Goal: Information Seeking & Learning: Find specific fact

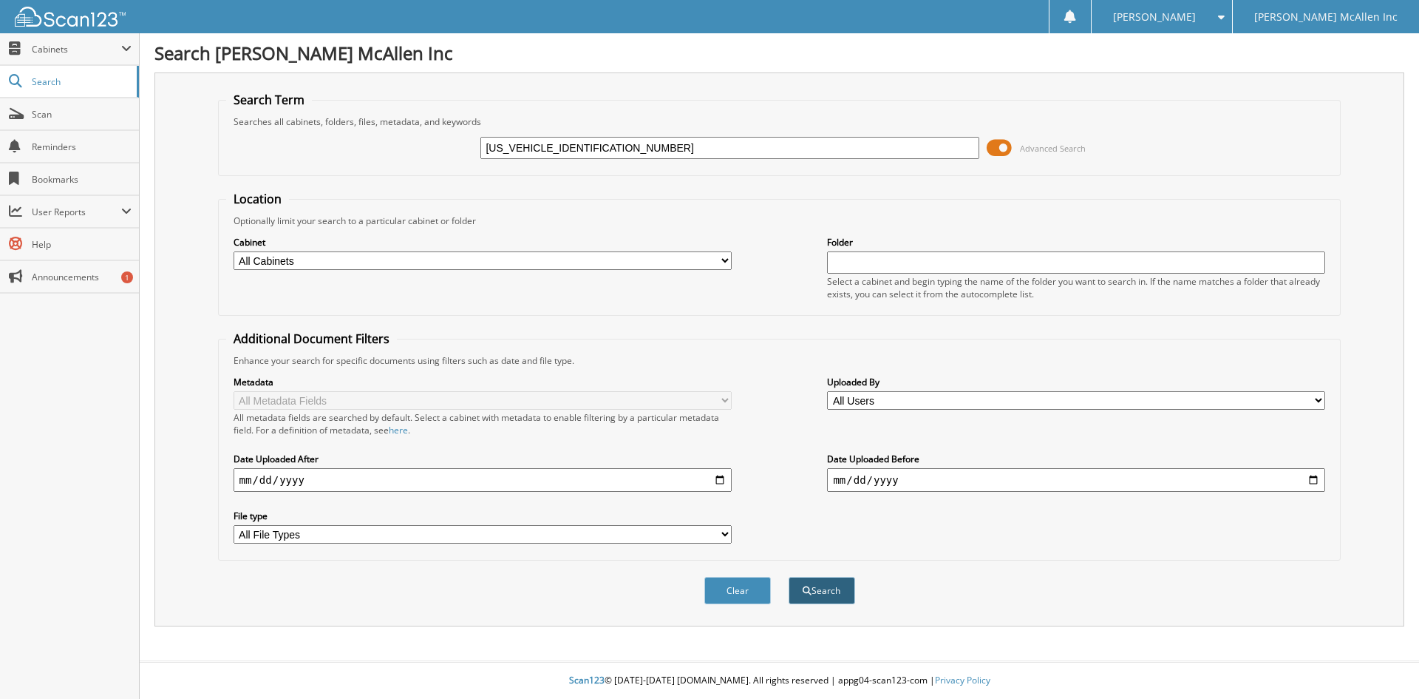
type input "5LMJJ2KT6NEL11892"
click at [818, 598] on button "Search" at bounding box center [822, 590] width 67 height 27
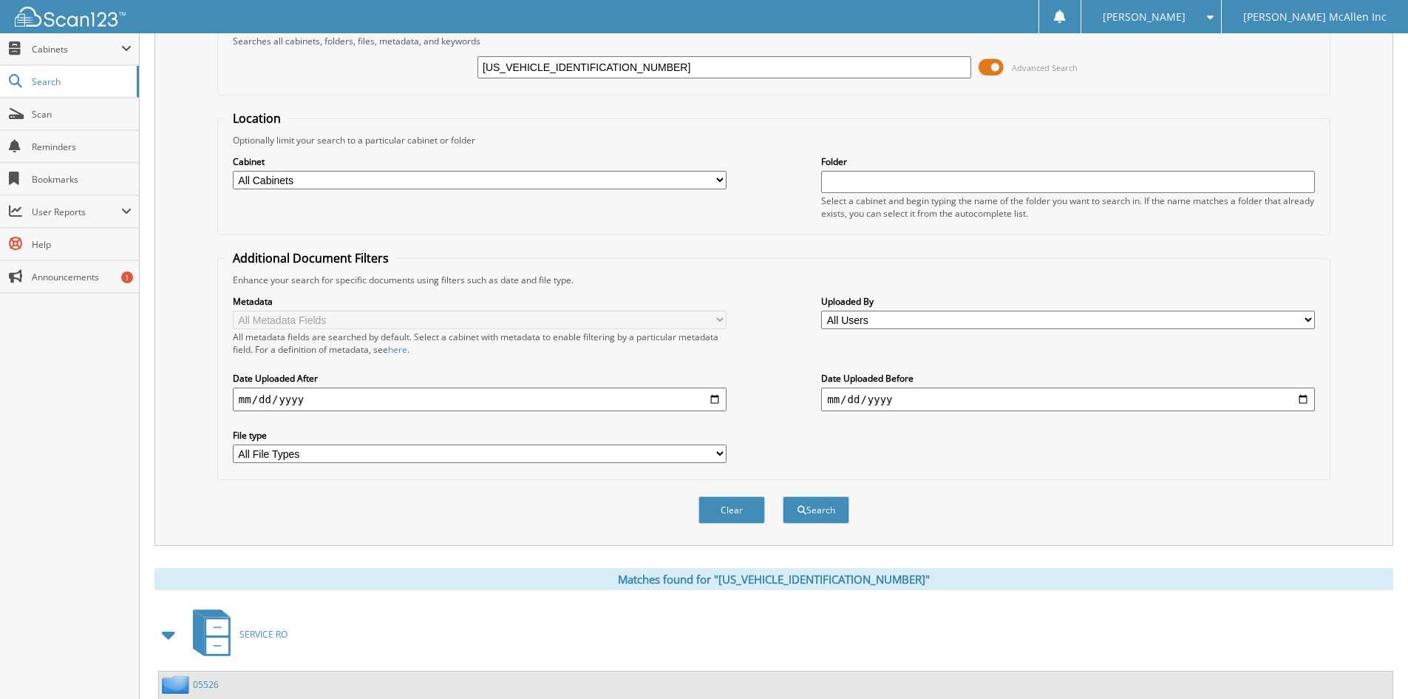
scroll to position [67, 0]
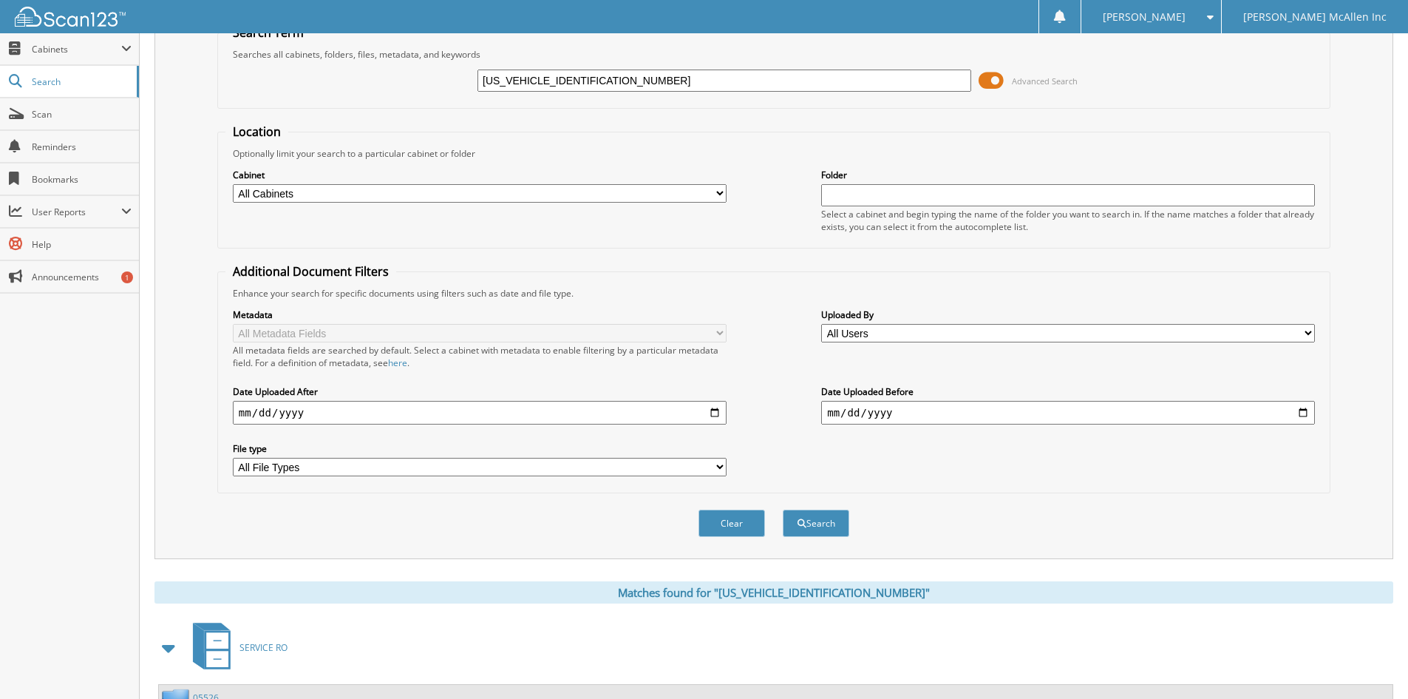
drag, startPoint x: 537, startPoint y: 81, endPoint x: 431, endPoint y: 80, distance: 106.5
click at [431, 80] on div "5LMJJ2KT6NEL11892 Advanced Search" at bounding box center [773, 81] width 1097 height 40
type input "NEL11892"
click at [783, 509] on button "Search" at bounding box center [816, 522] width 67 height 27
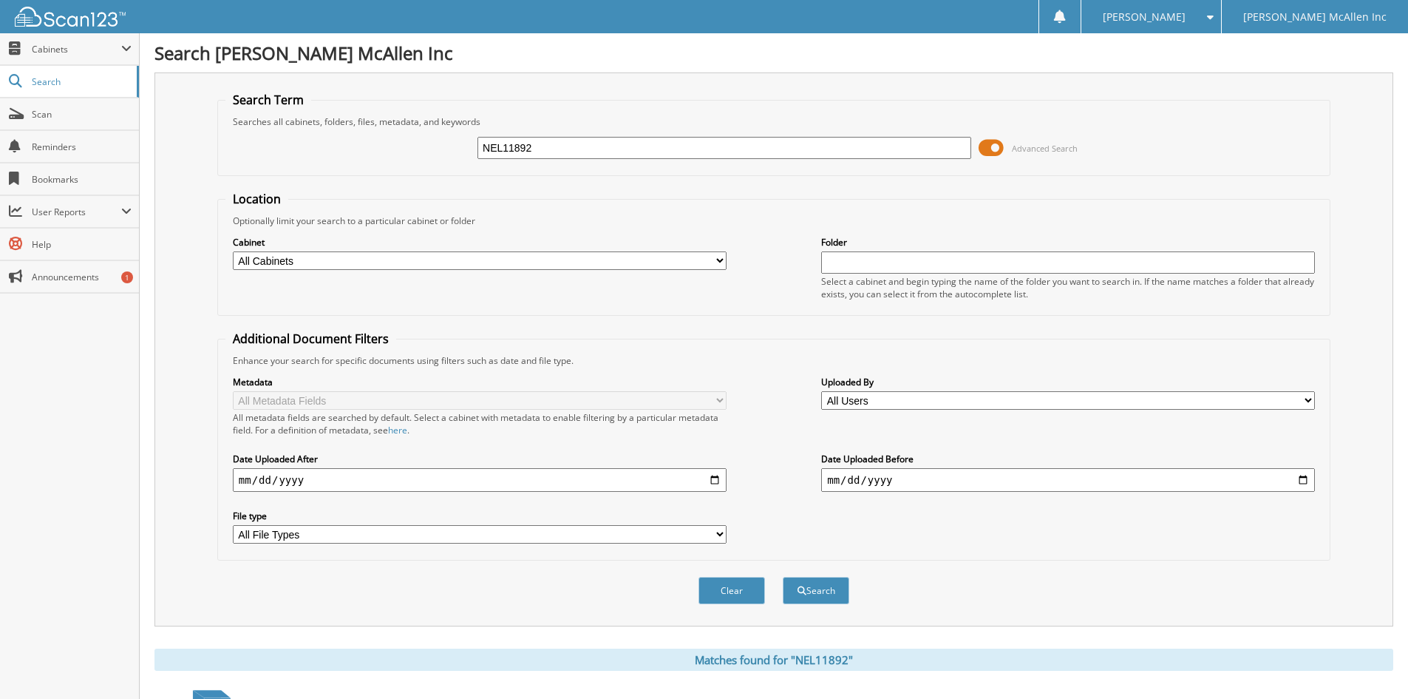
click at [636, 152] on input "NEL11892" at bounding box center [725, 148] width 494 height 22
paste input "5LMPJ8JAXRJ820524"
type input "5LMPJ8JAXRJ820524"
click at [804, 593] on span "submit" at bounding box center [802, 590] width 9 height 9
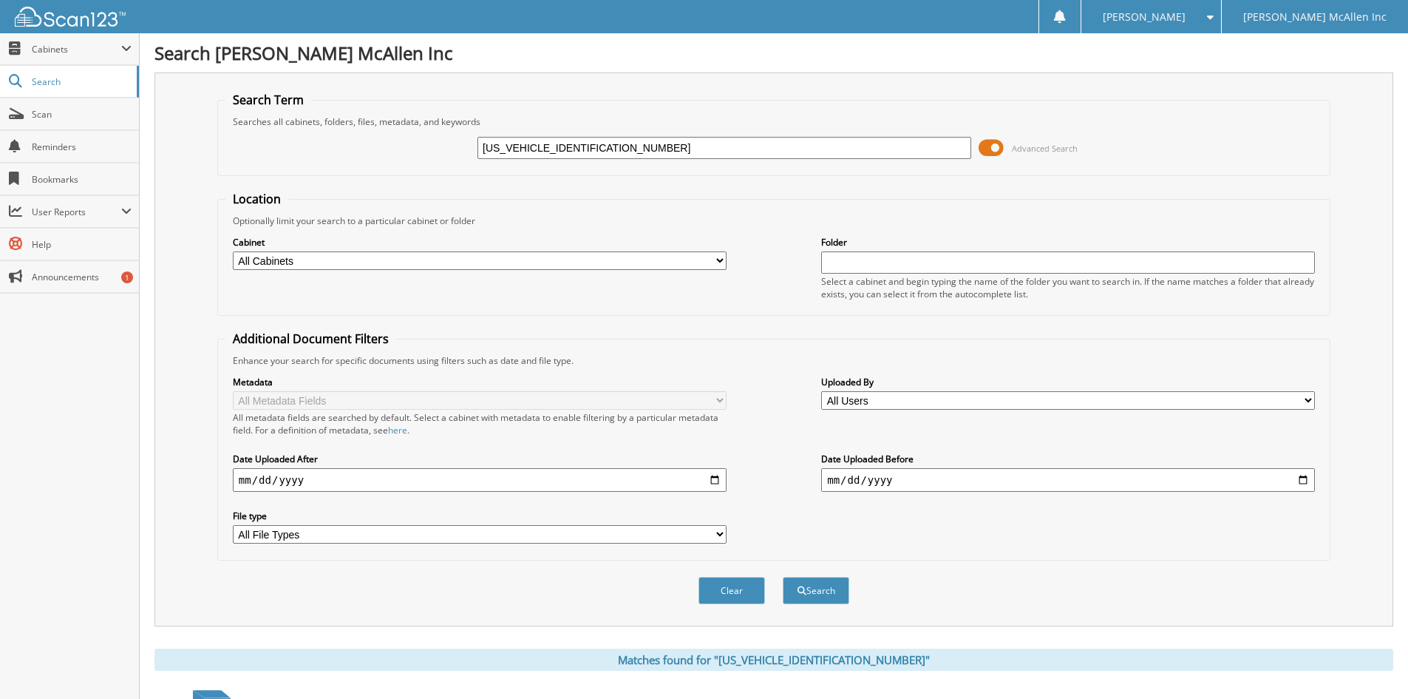
click at [529, 146] on input "5LMPJ8JAXRJ820524" at bounding box center [725, 148] width 494 height 22
drag, startPoint x: 531, startPoint y: 148, endPoint x: 432, endPoint y: 155, distance: 98.6
click at [432, 155] on div "5LMPJ8JAXRJ820524 Advanced Search" at bounding box center [773, 148] width 1097 height 40
type input "XRJ820524"
click at [783, 577] on button "Search" at bounding box center [816, 590] width 67 height 27
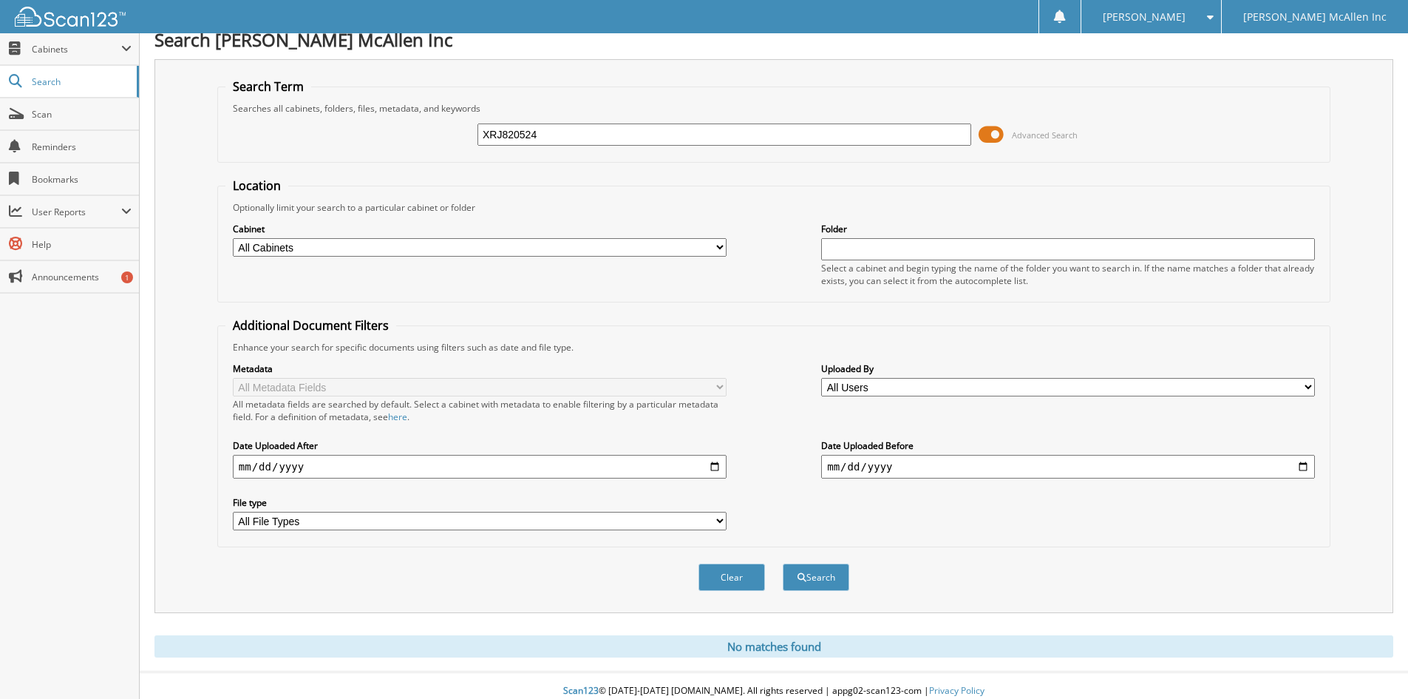
scroll to position [24, 0]
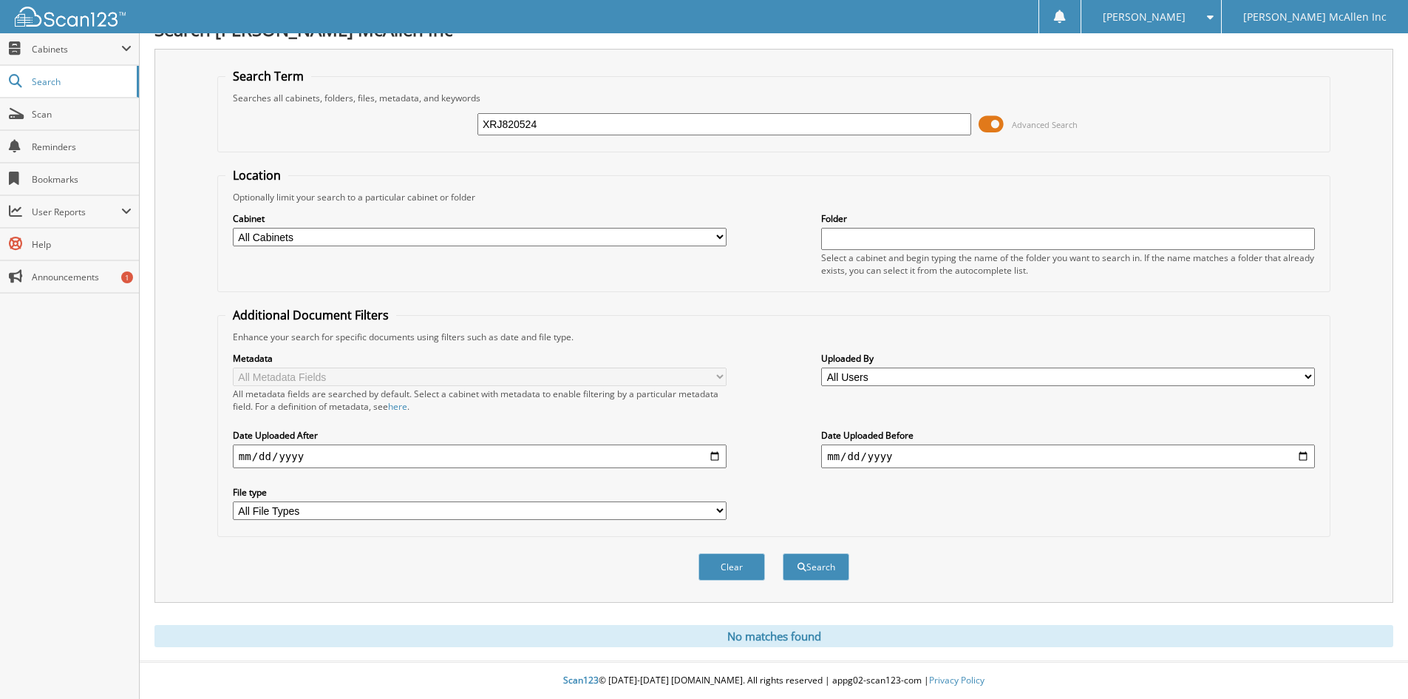
click at [488, 123] on input "XRJ820524" at bounding box center [725, 124] width 494 height 22
type input "RJ820524"
click at [783, 553] on button "Search" at bounding box center [816, 566] width 67 height 27
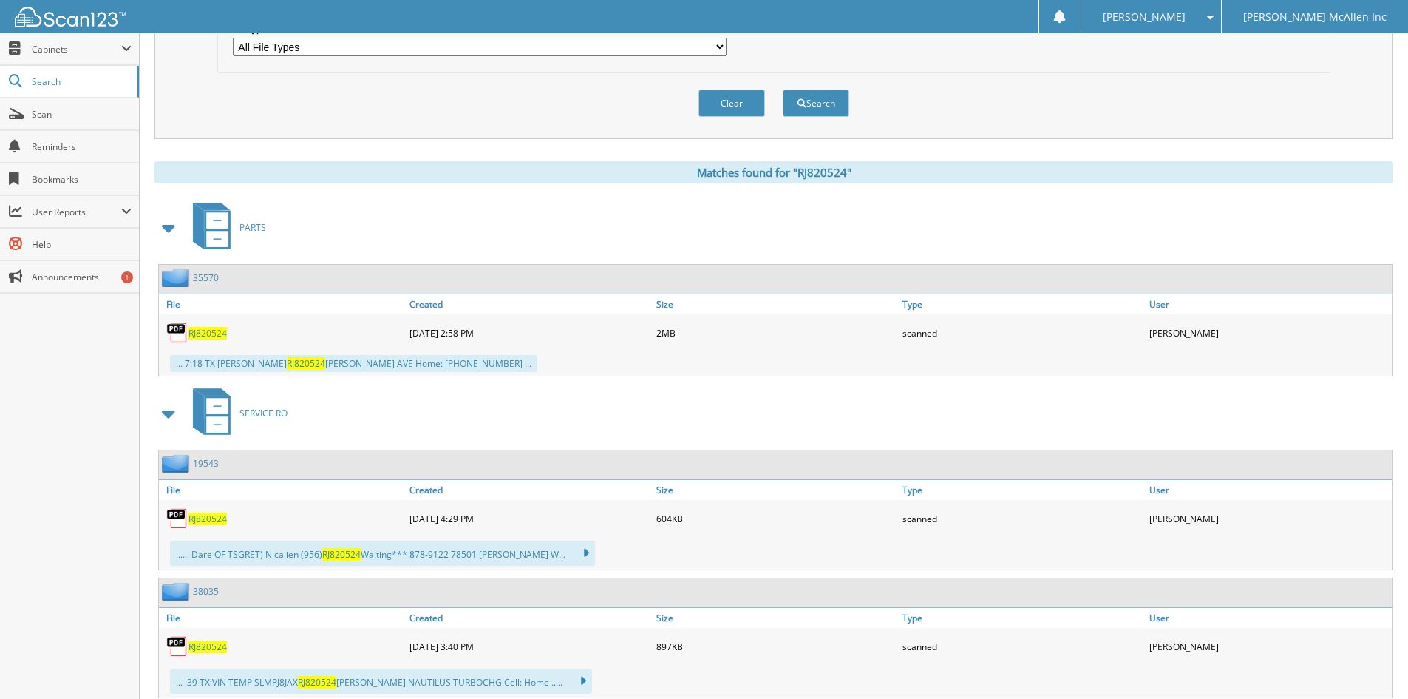
scroll to position [532, 0]
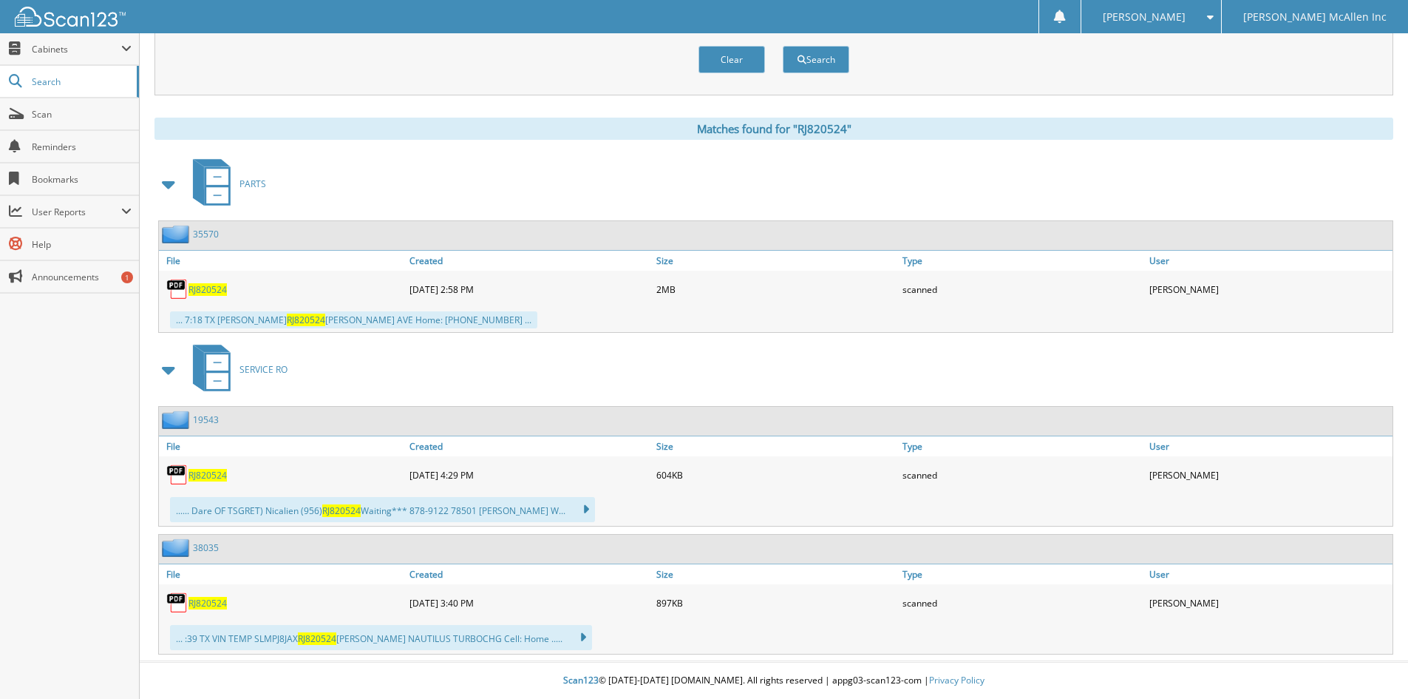
click at [208, 544] on link "38035" at bounding box center [206, 547] width 26 height 13
